Goal: Information Seeking & Learning: Learn about a topic

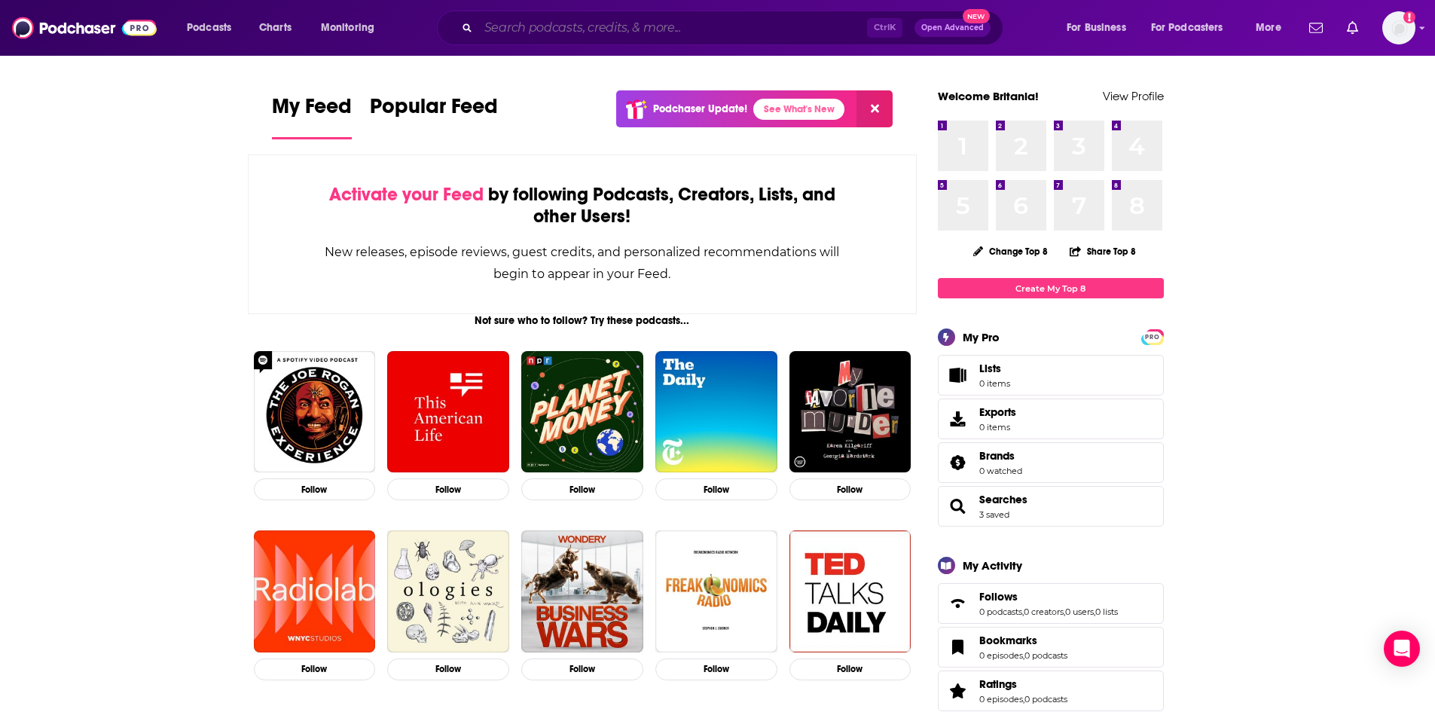
click at [544, 33] on input "Search podcasts, credits, & more..." at bounding box center [672, 28] width 389 height 24
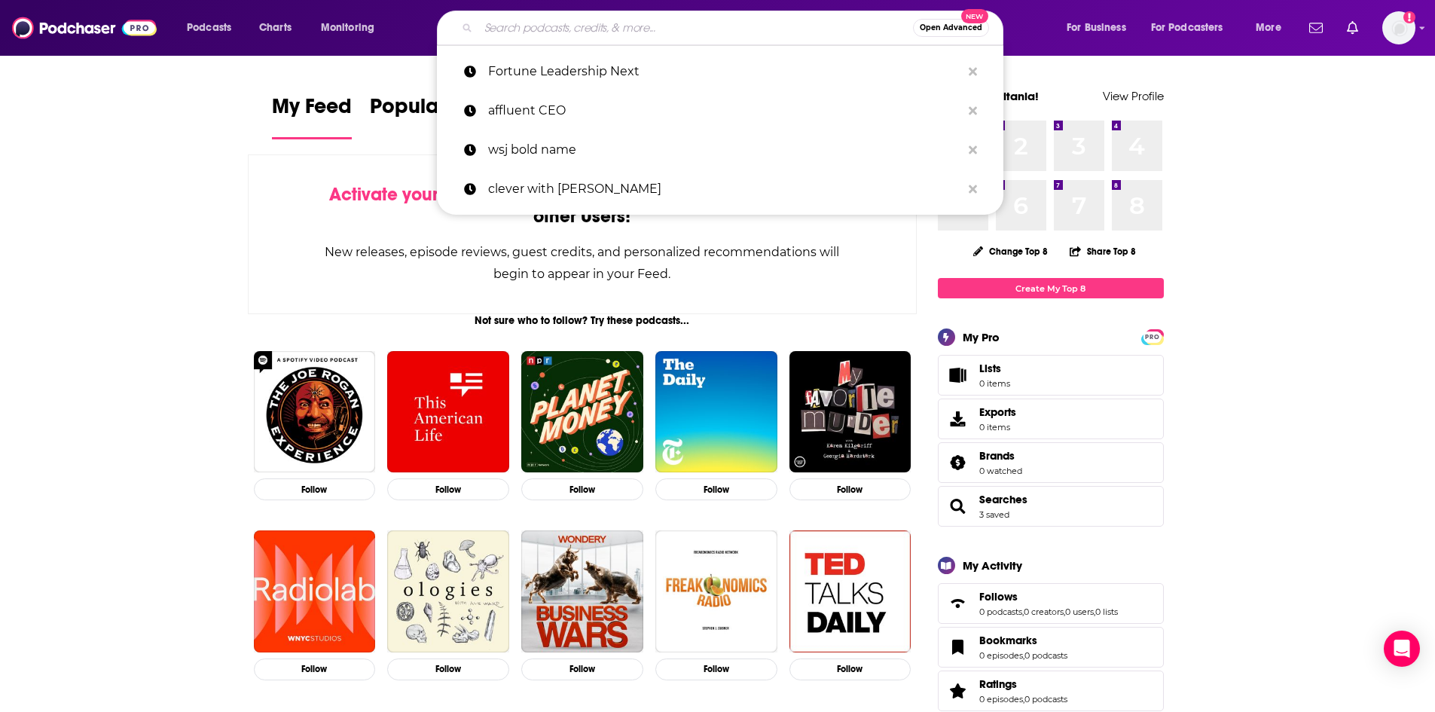
paste input "THE FMCG GUYS"
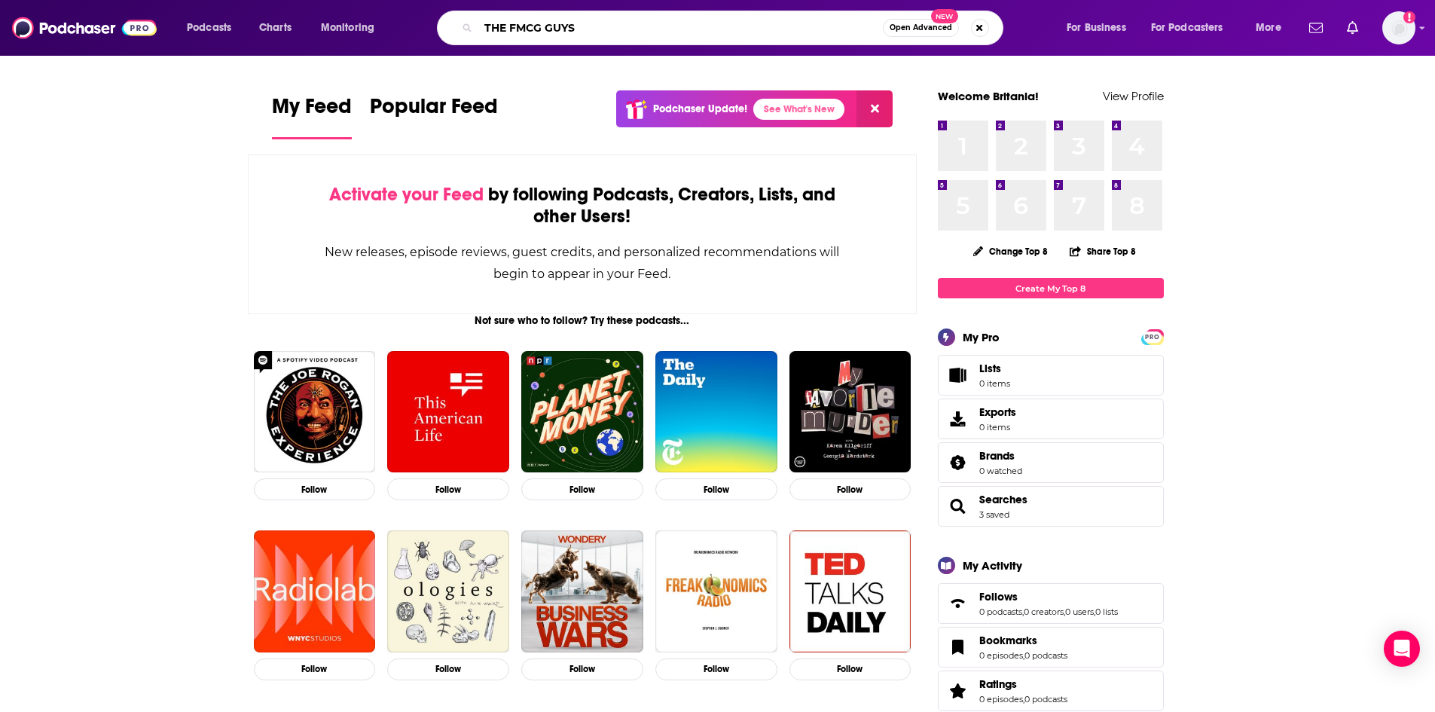
type input "THE FMCG GUYS"
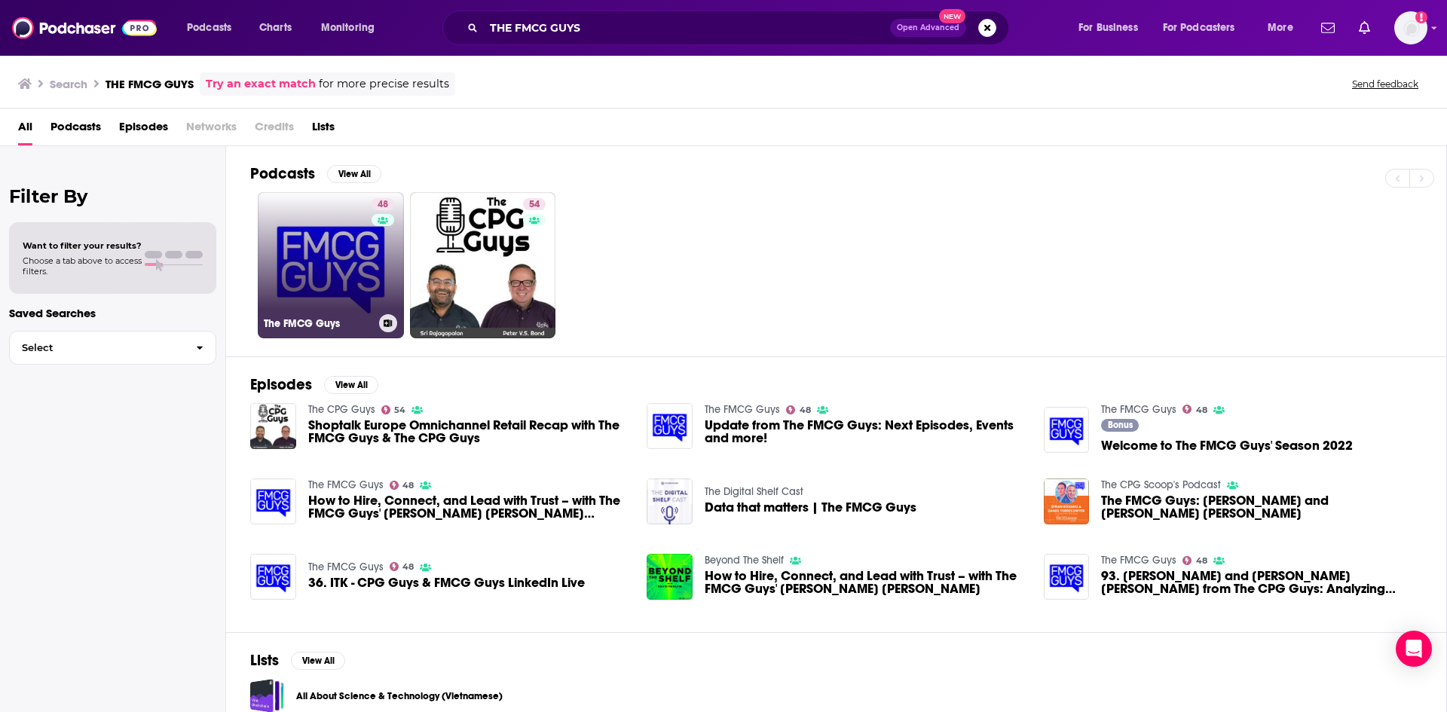
click at [332, 260] on link "48 The FMCG Guys" at bounding box center [331, 265] width 146 height 146
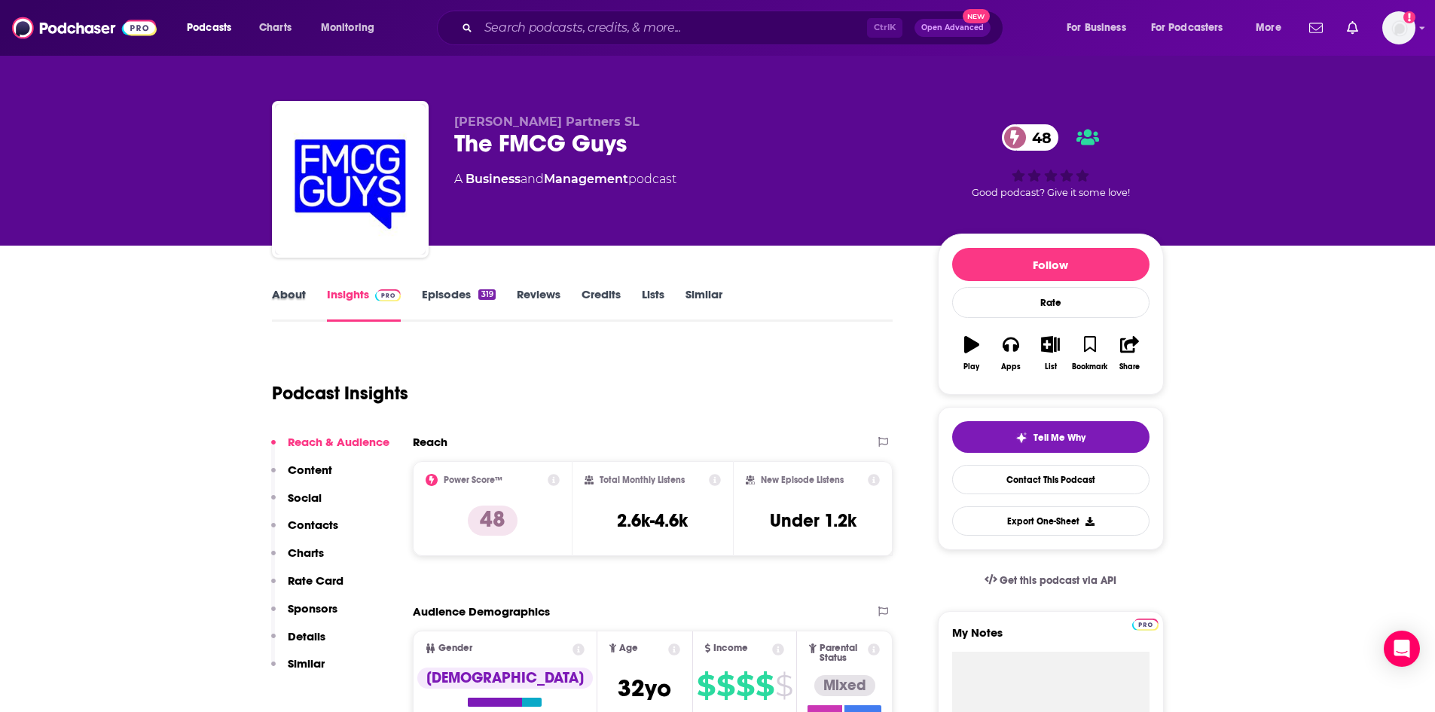
click at [305, 301] on div "About" at bounding box center [299, 304] width 55 height 35
click at [280, 299] on link "About" at bounding box center [289, 304] width 34 height 35
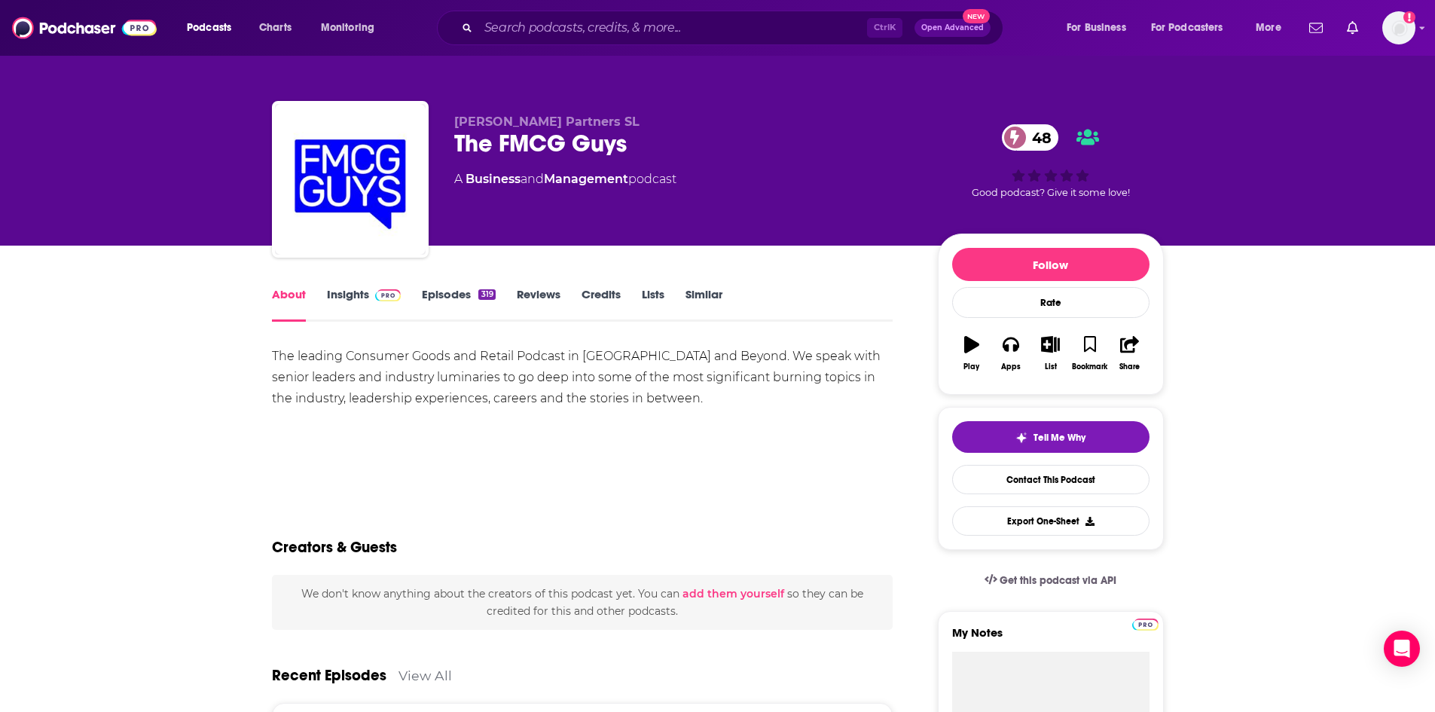
click at [356, 295] on link "Insights" at bounding box center [364, 304] width 75 height 35
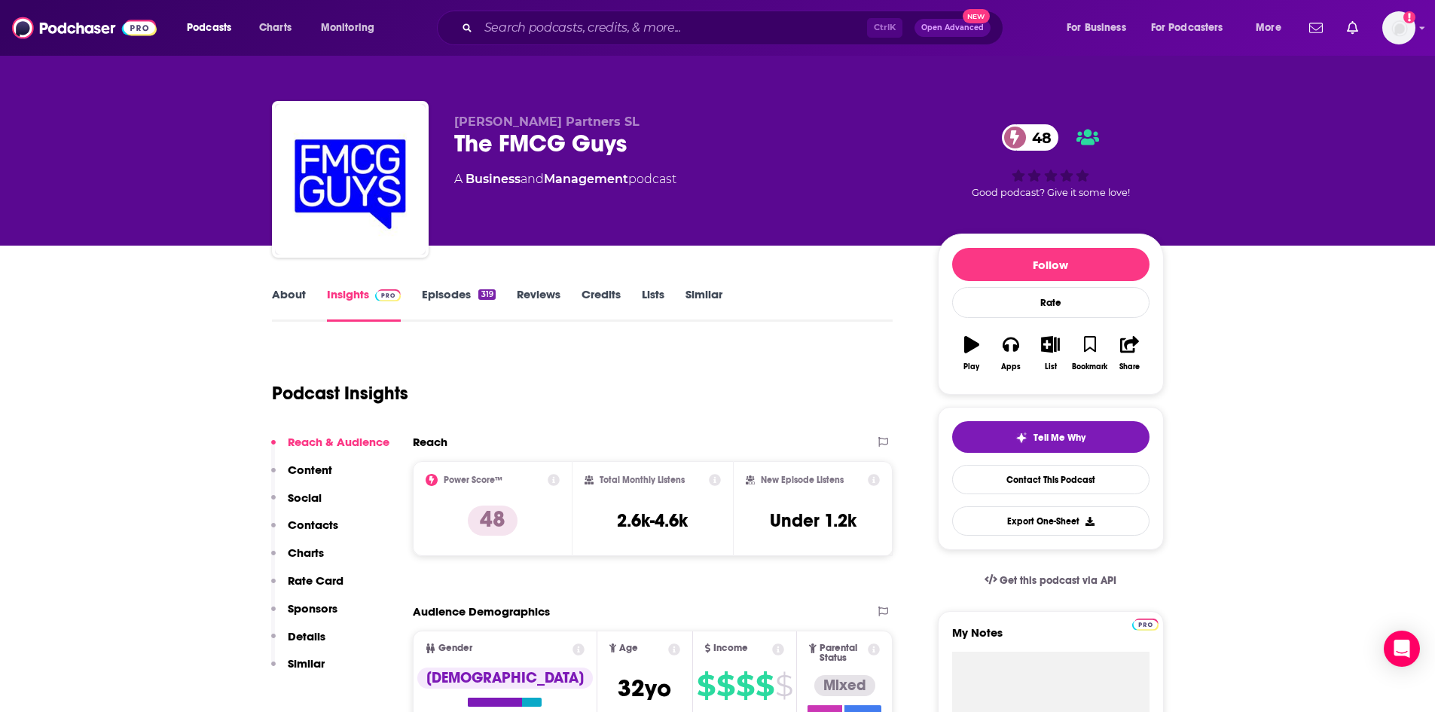
click at [466, 295] on link "Episodes 319" at bounding box center [458, 304] width 73 height 35
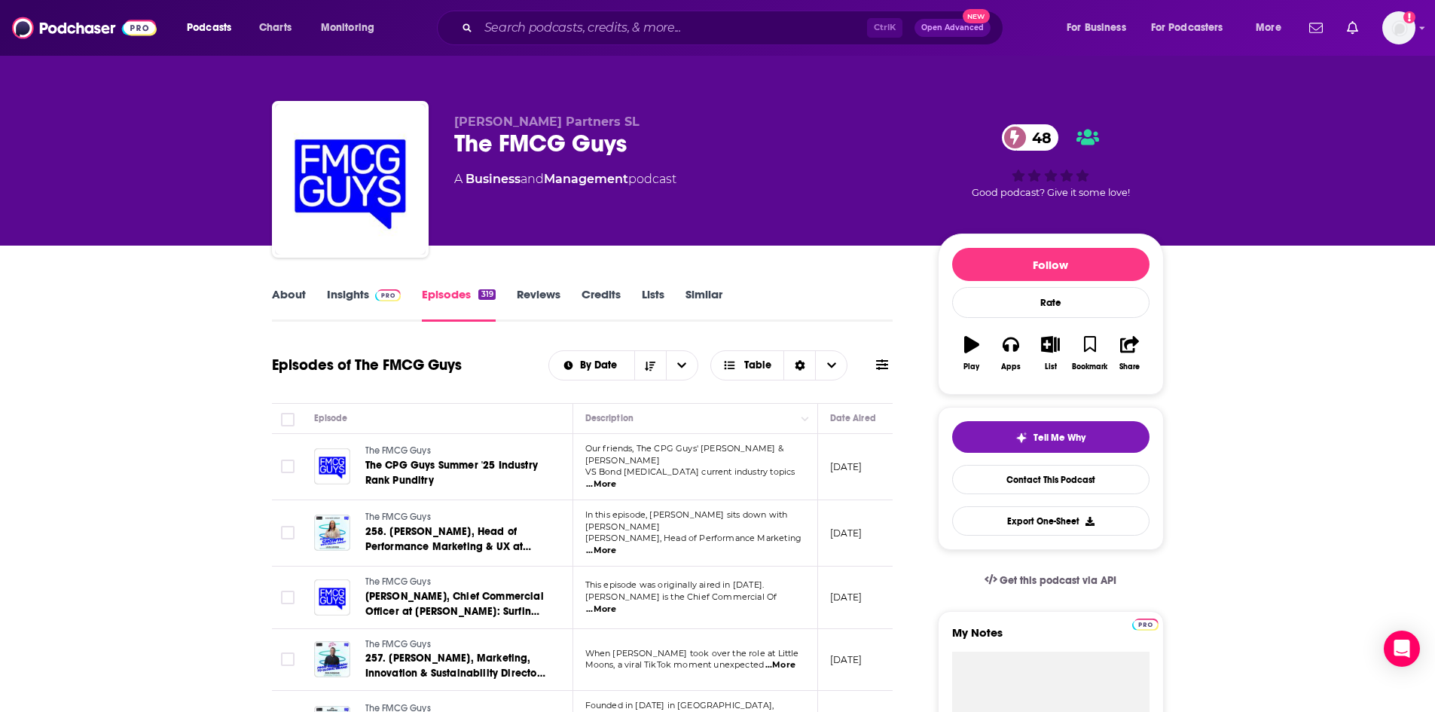
click at [775, 659] on span "...More" at bounding box center [780, 665] width 30 height 12
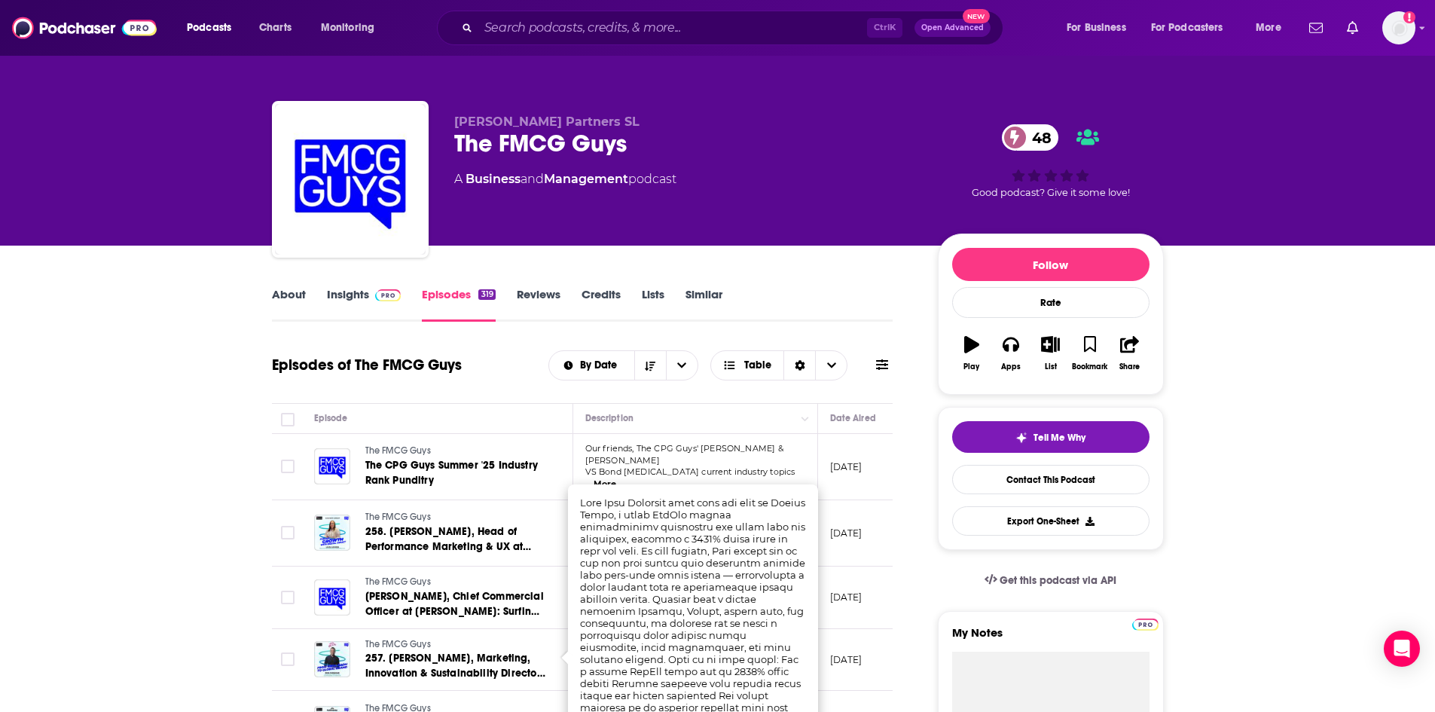
click at [363, 298] on link "Insights" at bounding box center [364, 304] width 75 height 35
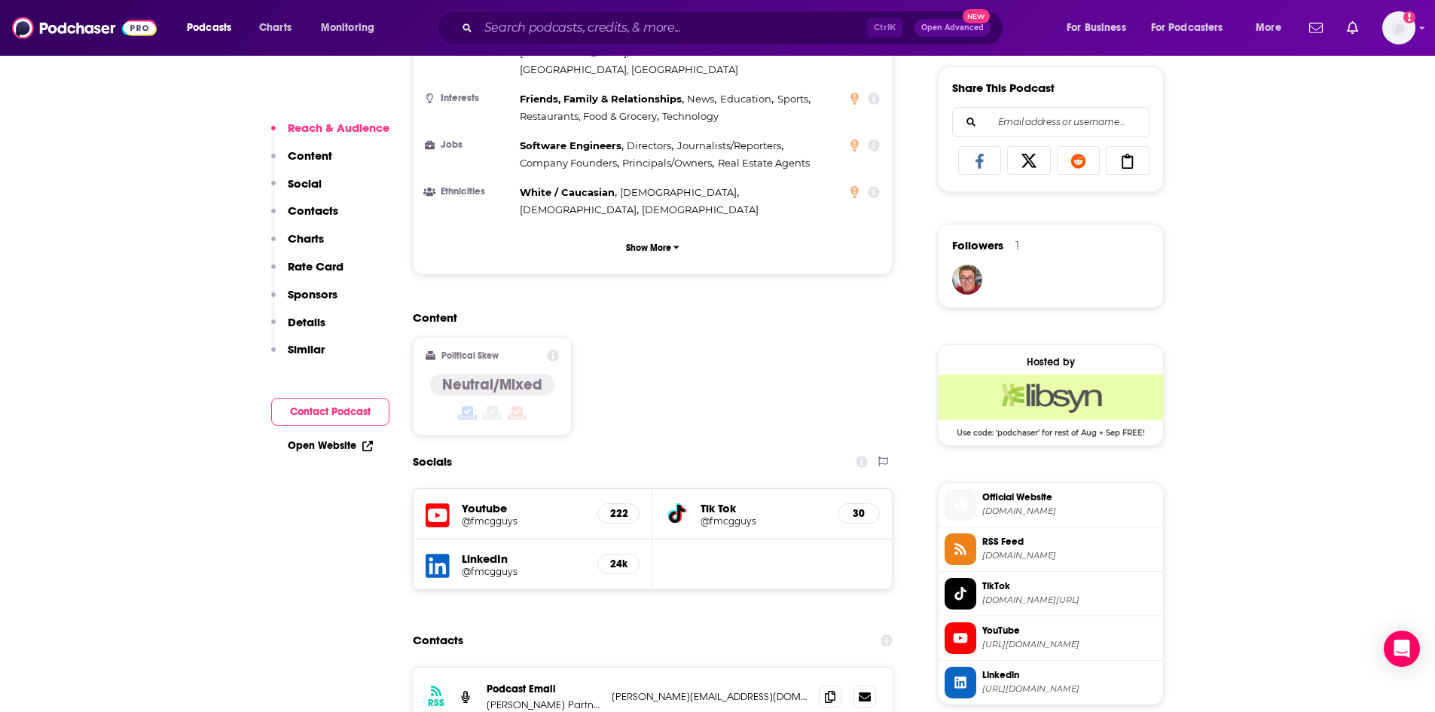
scroll to position [979, 0]
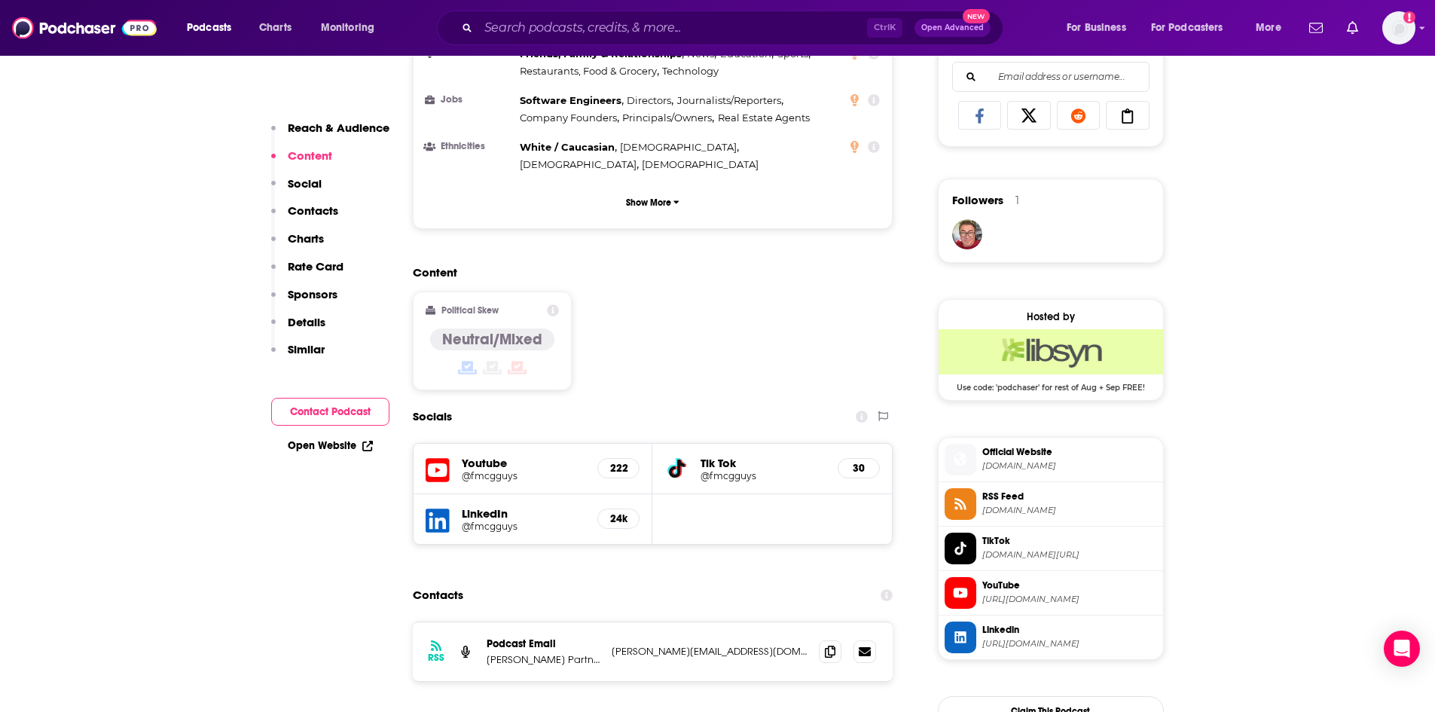
click at [490, 521] on h5 "@fmcgguys" at bounding box center [524, 526] width 124 height 11
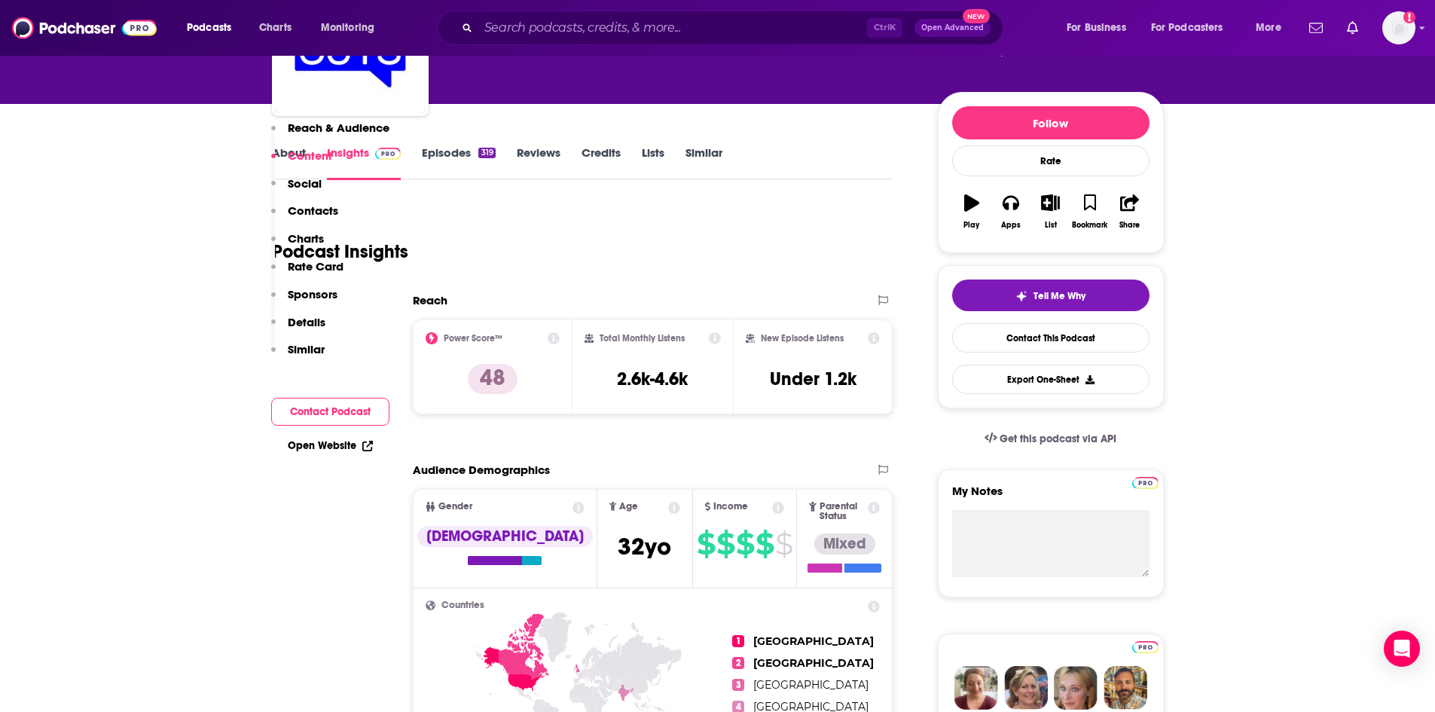
scroll to position [0, 0]
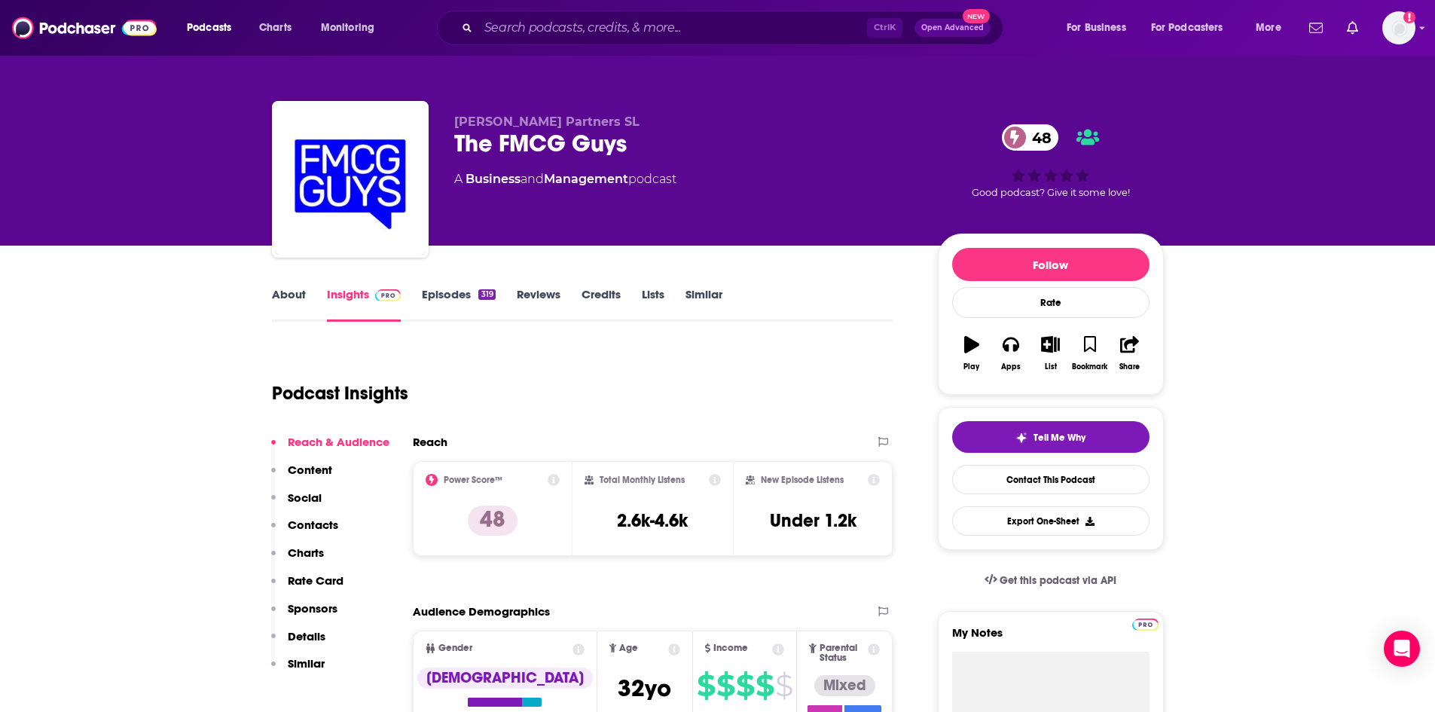
click at [480, 303] on link "Episodes 319" at bounding box center [458, 304] width 73 height 35
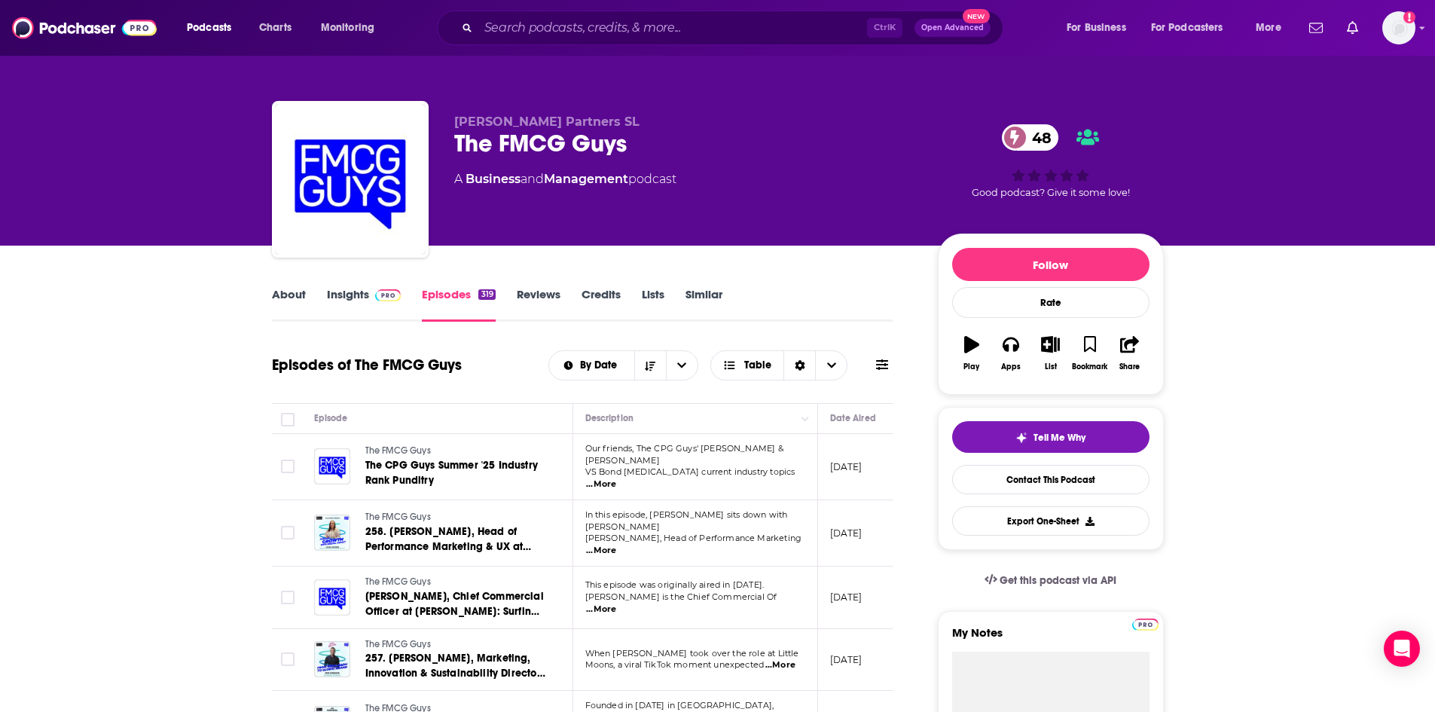
click at [299, 291] on link "About" at bounding box center [289, 304] width 34 height 35
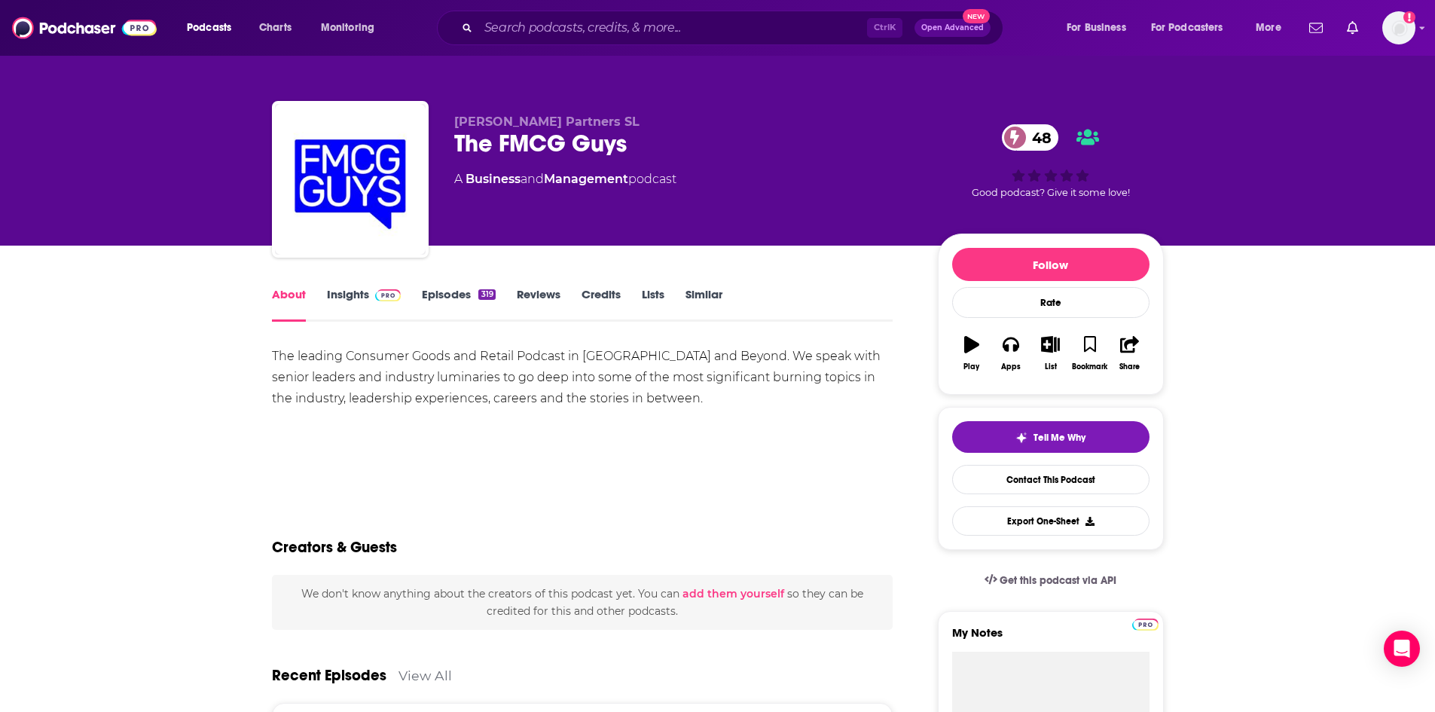
click at [391, 406] on div "The leading Consumer Goods and Retail Podcast in [GEOGRAPHIC_DATA] and Beyond. …" at bounding box center [583, 377] width 622 height 63
click at [358, 355] on div "The leading Consumer Goods and Retail Podcast in [GEOGRAPHIC_DATA] and Beyond. …" at bounding box center [583, 377] width 622 height 63
click at [352, 351] on div "The leading Consumer Goods and Retail Podcast in [GEOGRAPHIC_DATA] and Beyond. …" at bounding box center [583, 377] width 622 height 63
drag, startPoint x: 352, startPoint y: 351, endPoint x: 710, endPoint y: 383, distance: 360.0
click at [710, 368] on div "The leading Consumer Goods and Retail Podcast in [GEOGRAPHIC_DATA] and Beyond. …" at bounding box center [583, 377] width 622 height 63
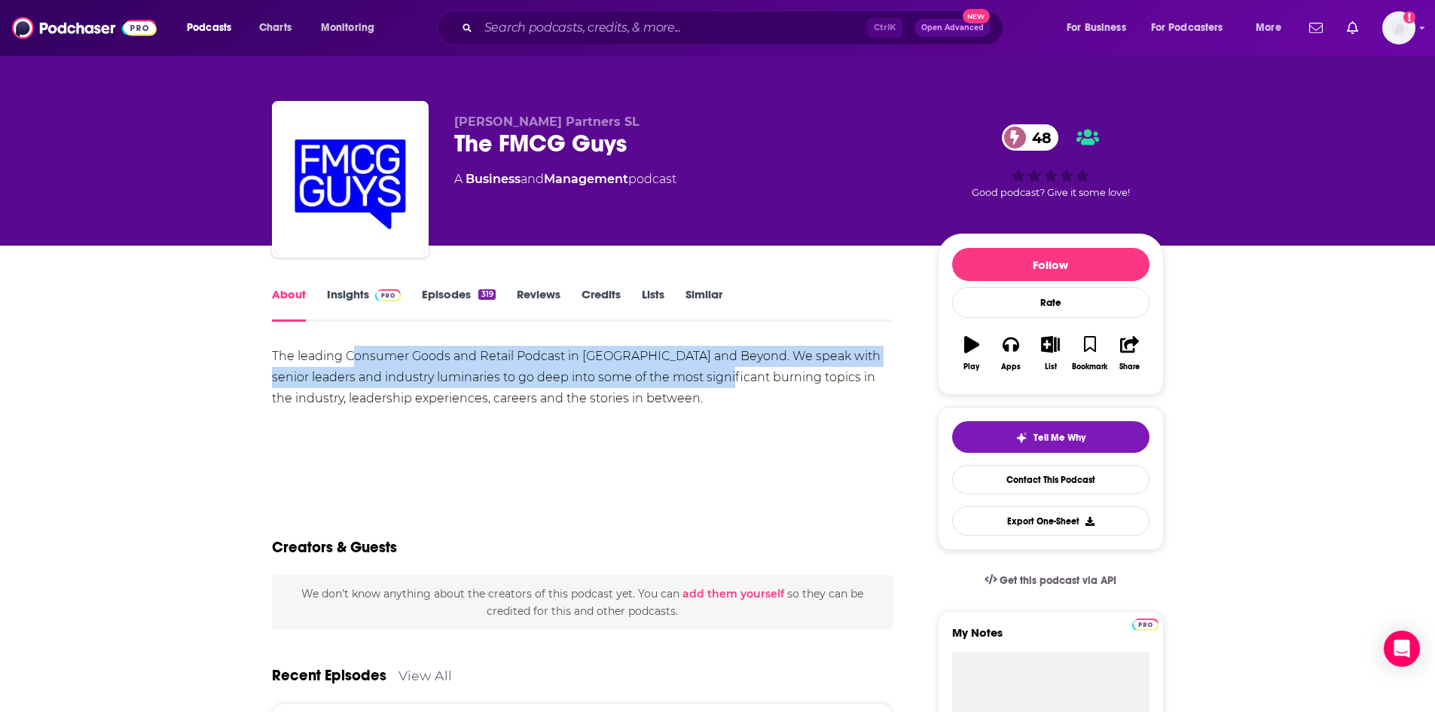
click at [710, 386] on div "The leading Consumer Goods and Retail Podcast in [GEOGRAPHIC_DATA] and Beyond. …" at bounding box center [583, 377] width 622 height 63
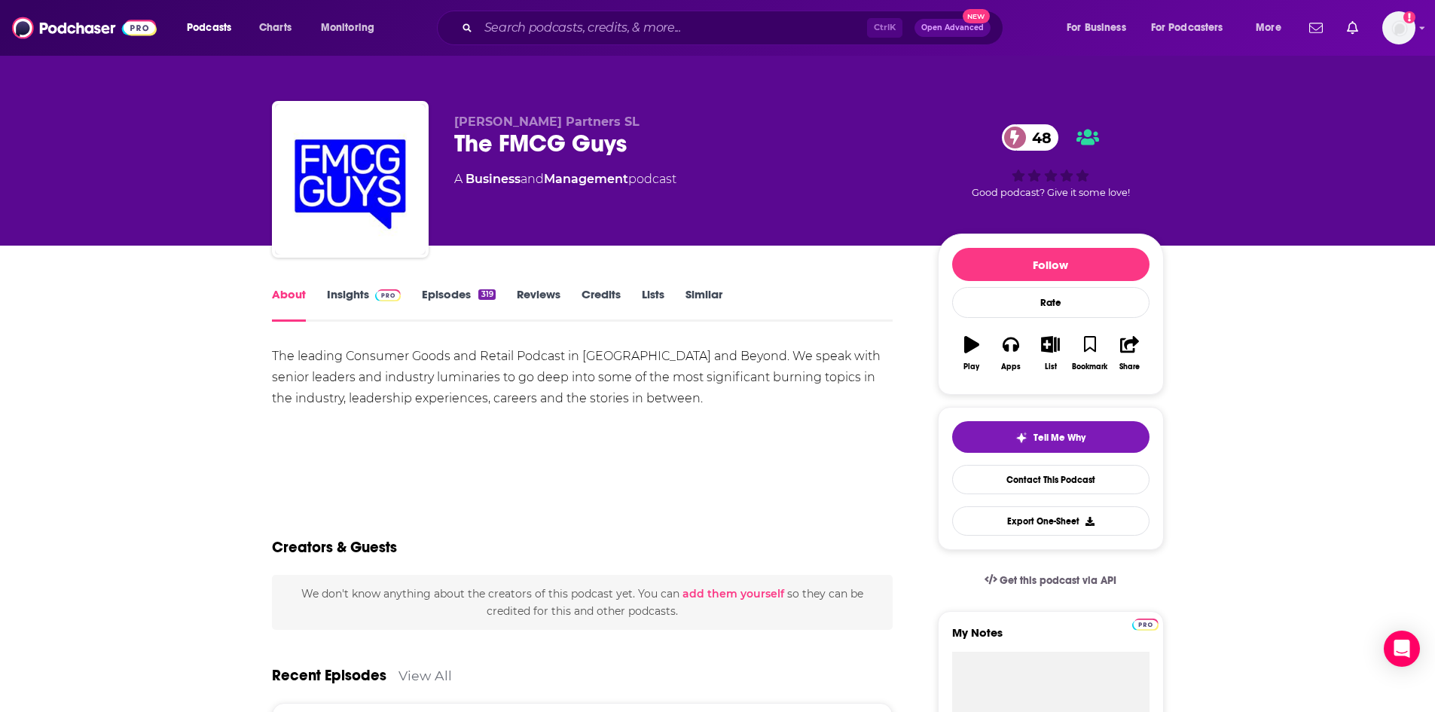
click at [629, 406] on div "The leading Consumer Goods and Retail Podcast in [GEOGRAPHIC_DATA] and Beyond. …" at bounding box center [583, 377] width 622 height 63
click at [550, 386] on div "The leading Consumer Goods and Retail Podcast in [GEOGRAPHIC_DATA] and Beyond. …" at bounding box center [583, 377] width 622 height 63
click at [655, 396] on div "The leading Consumer Goods and Retail Podcast in [GEOGRAPHIC_DATA] and Beyond. …" at bounding box center [583, 377] width 622 height 63
